Goal: Check status: Check status

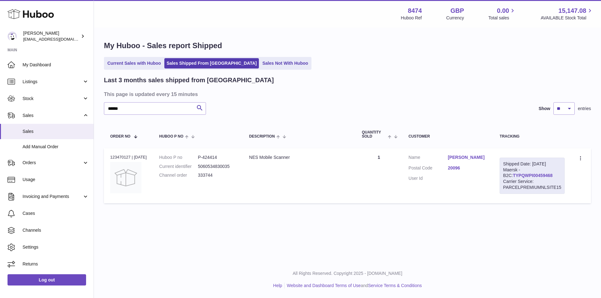
click at [537, 175] on link "TYPQWPI00459468" at bounding box center [533, 175] width 40 height 5
click at [133, 64] on link "Current Sales with Huboo" at bounding box center [134, 63] width 58 height 10
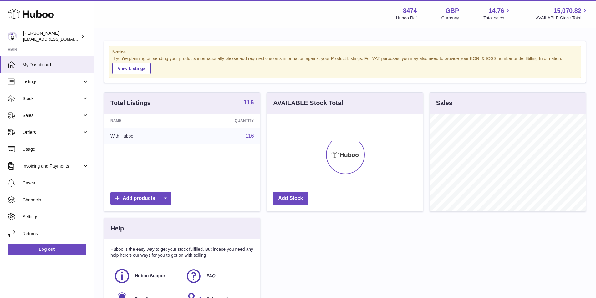
scroll to position [98, 156]
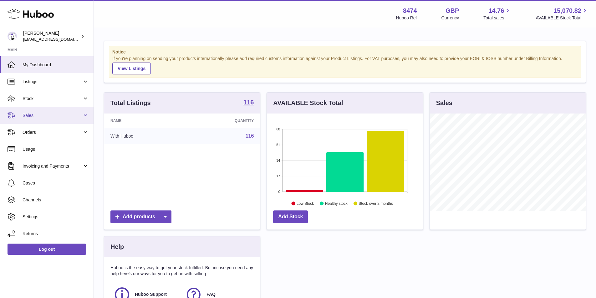
click at [25, 116] on span "Sales" at bounding box center [53, 116] width 60 height 6
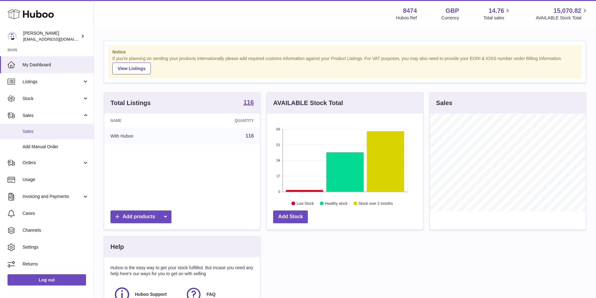
click at [36, 131] on span "Sales" at bounding box center [56, 132] width 66 height 6
